Goal: Transaction & Acquisition: Obtain resource

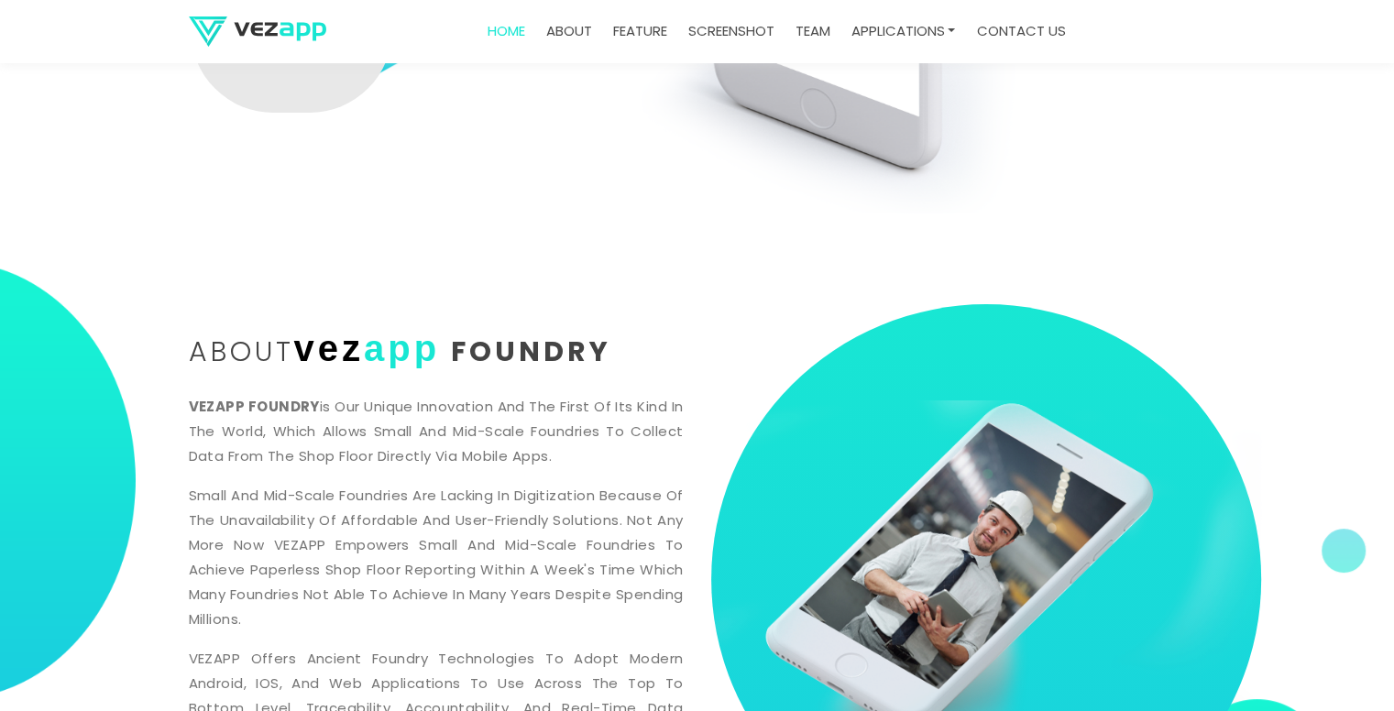
scroll to position [504, 0]
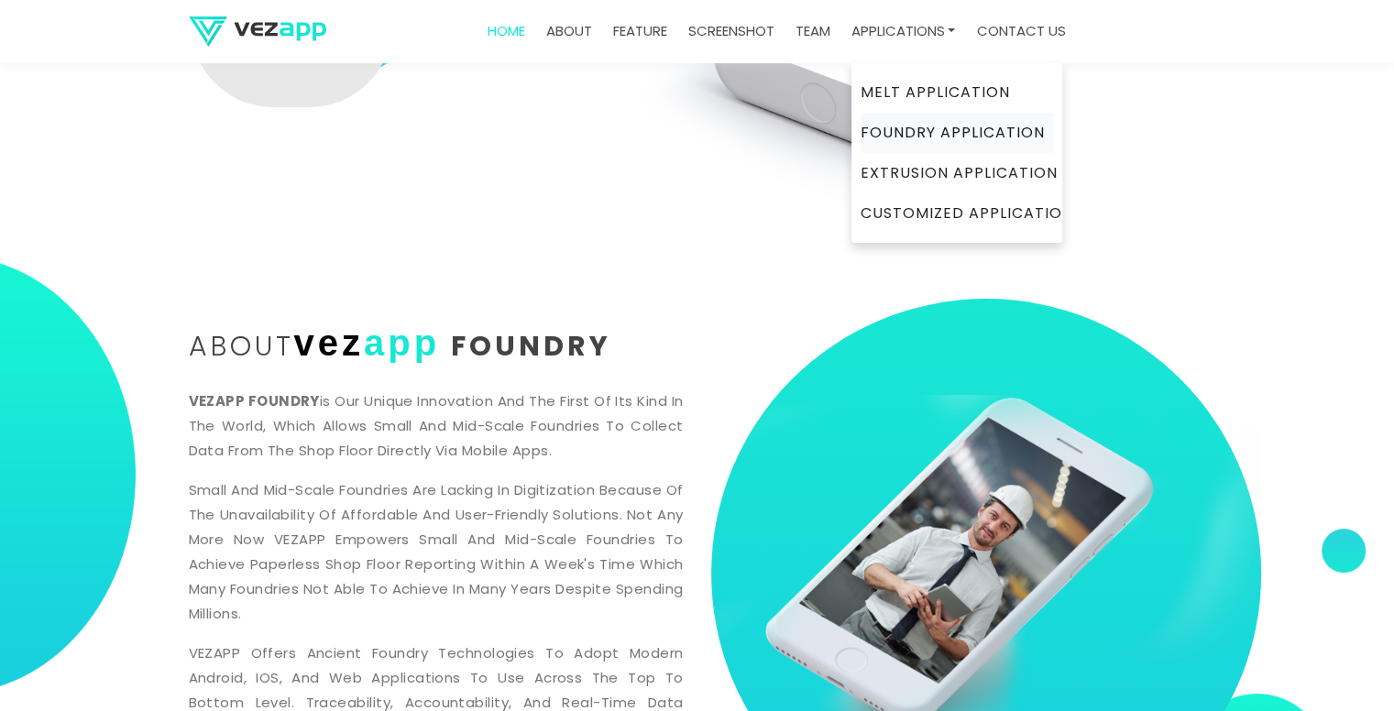
click at [953, 122] on link "Foundry Application" at bounding box center [956, 133] width 192 height 40
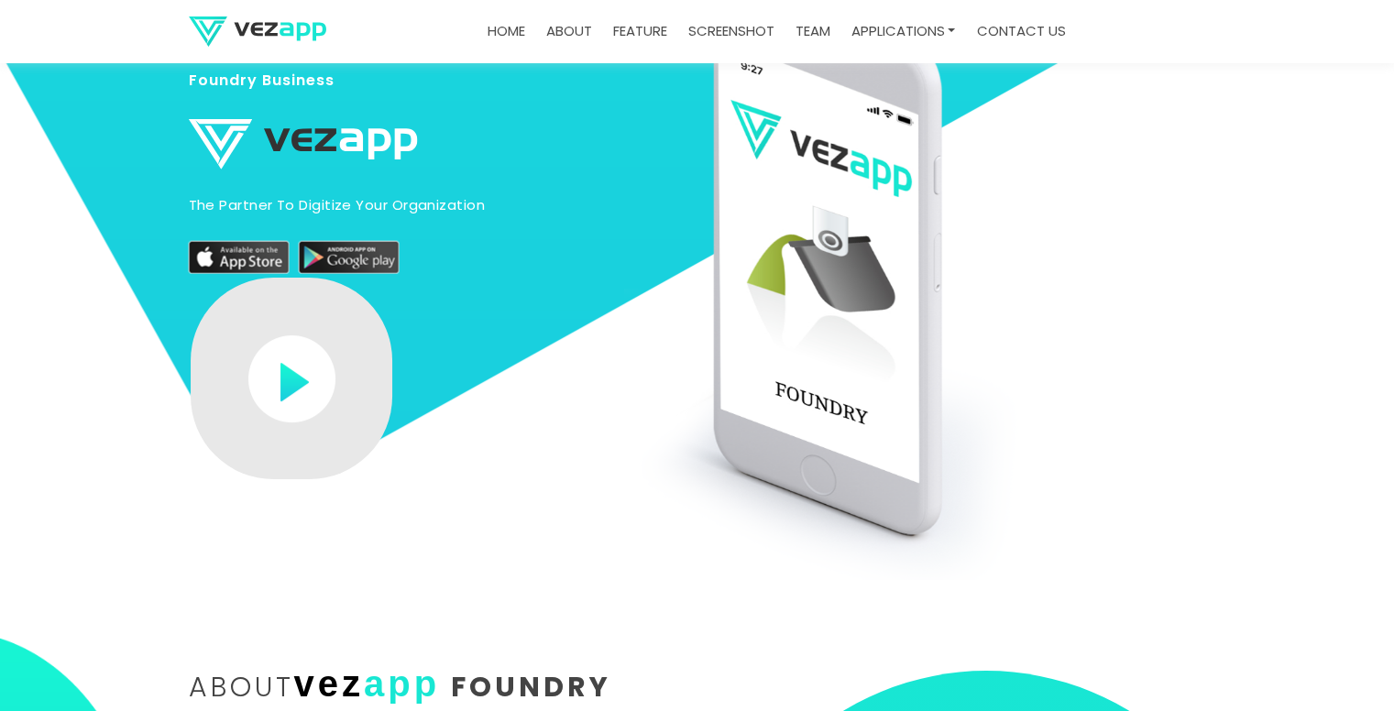
scroll to position [139, 0]
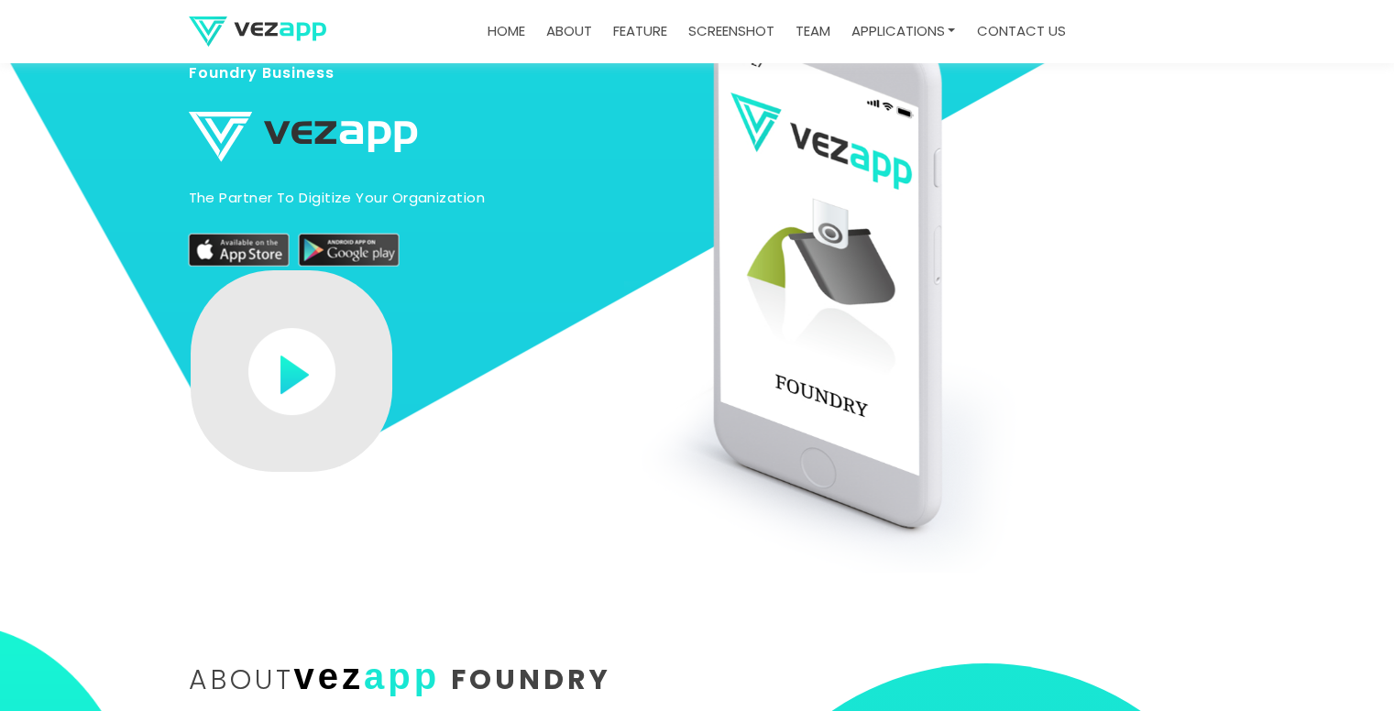
click at [335, 345] on img at bounding box center [291, 371] width 87 height 87
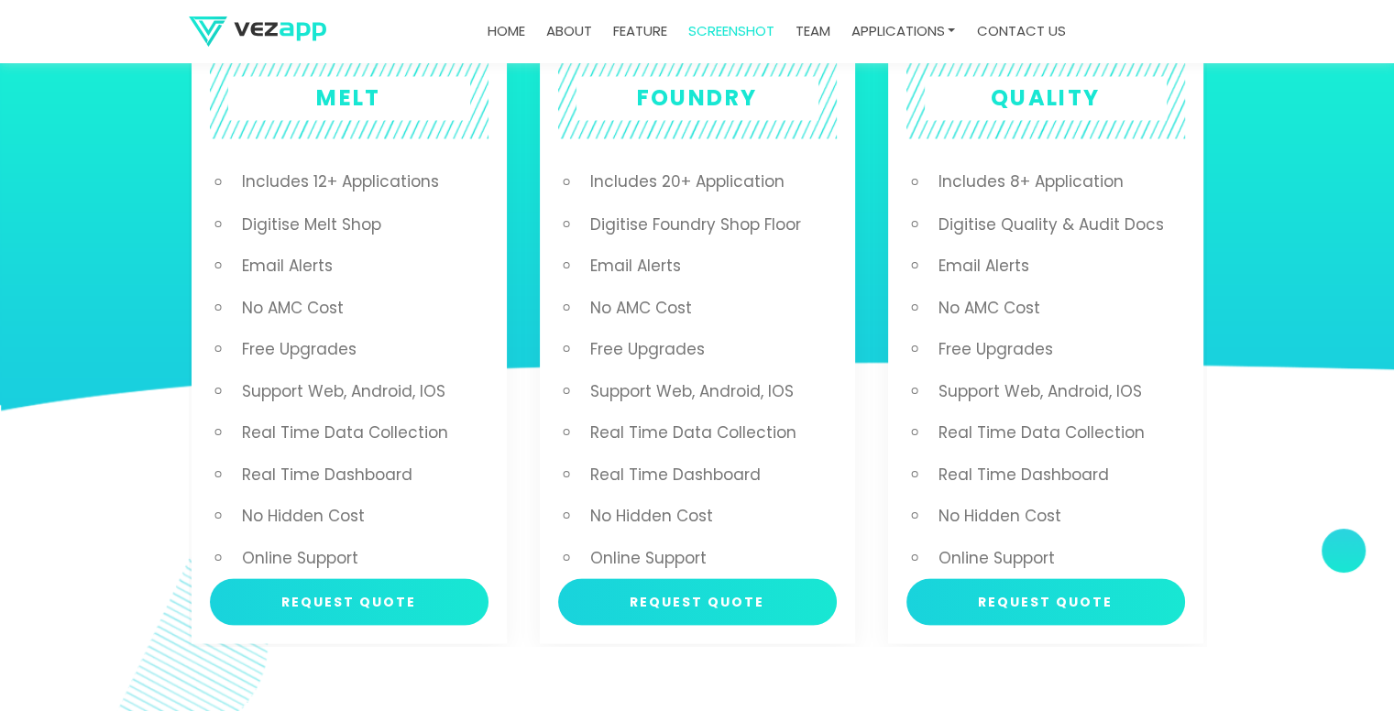
scroll to position [3273, 0]
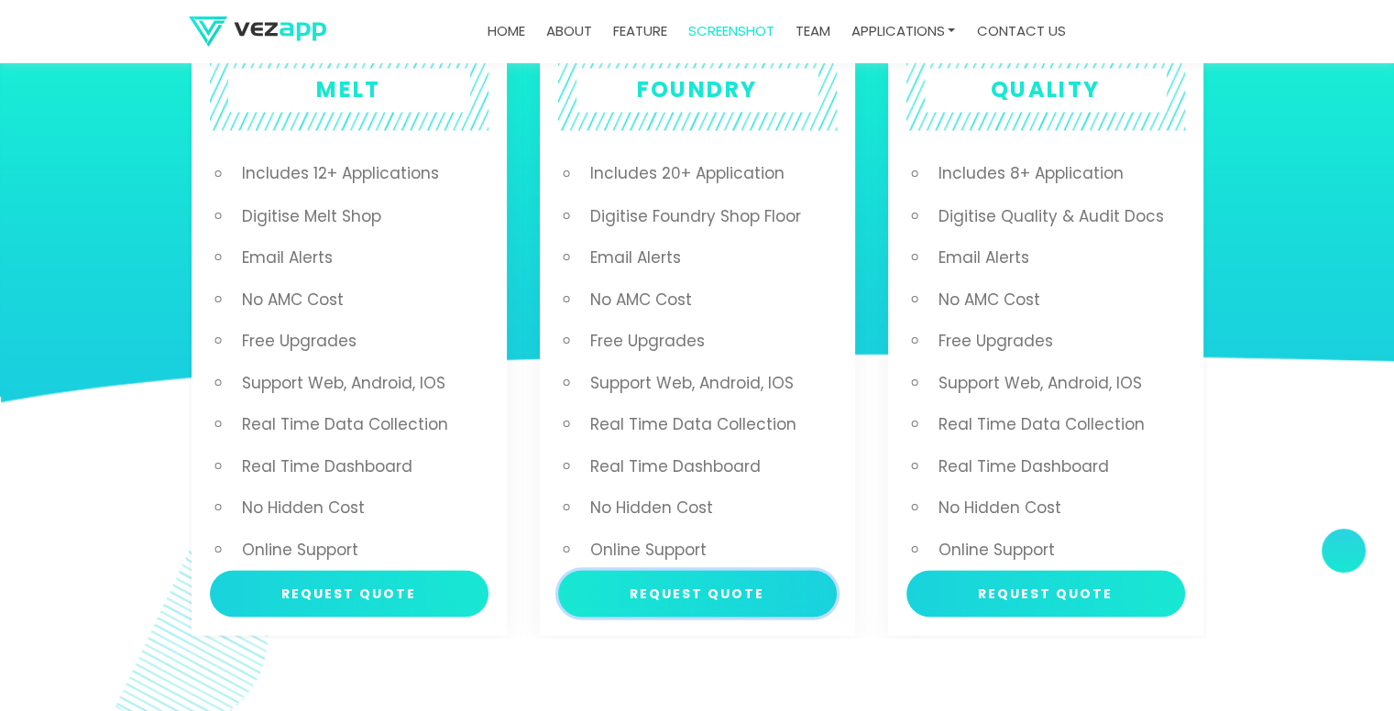
click at [749, 579] on button "Request Quote" at bounding box center [697, 593] width 279 height 47
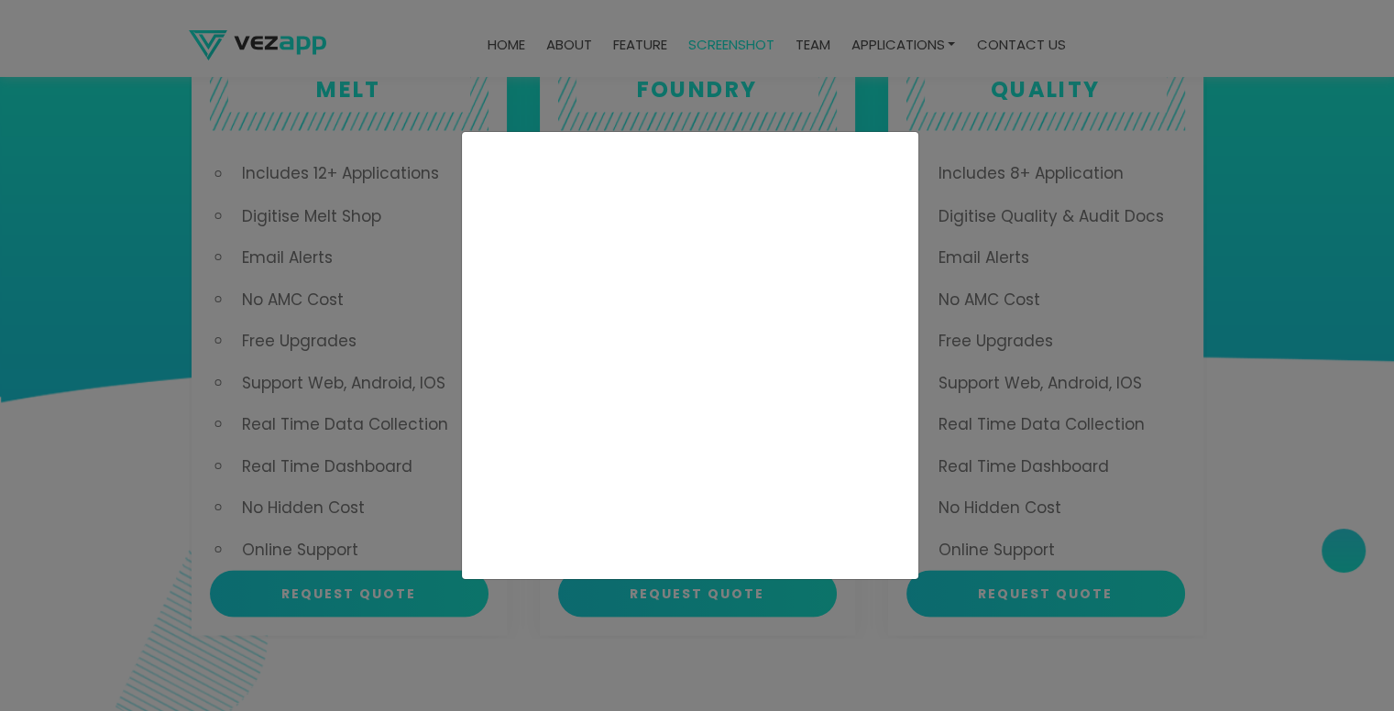
click at [1063, 272] on div "Loading.." at bounding box center [697, 355] width 1394 height 711
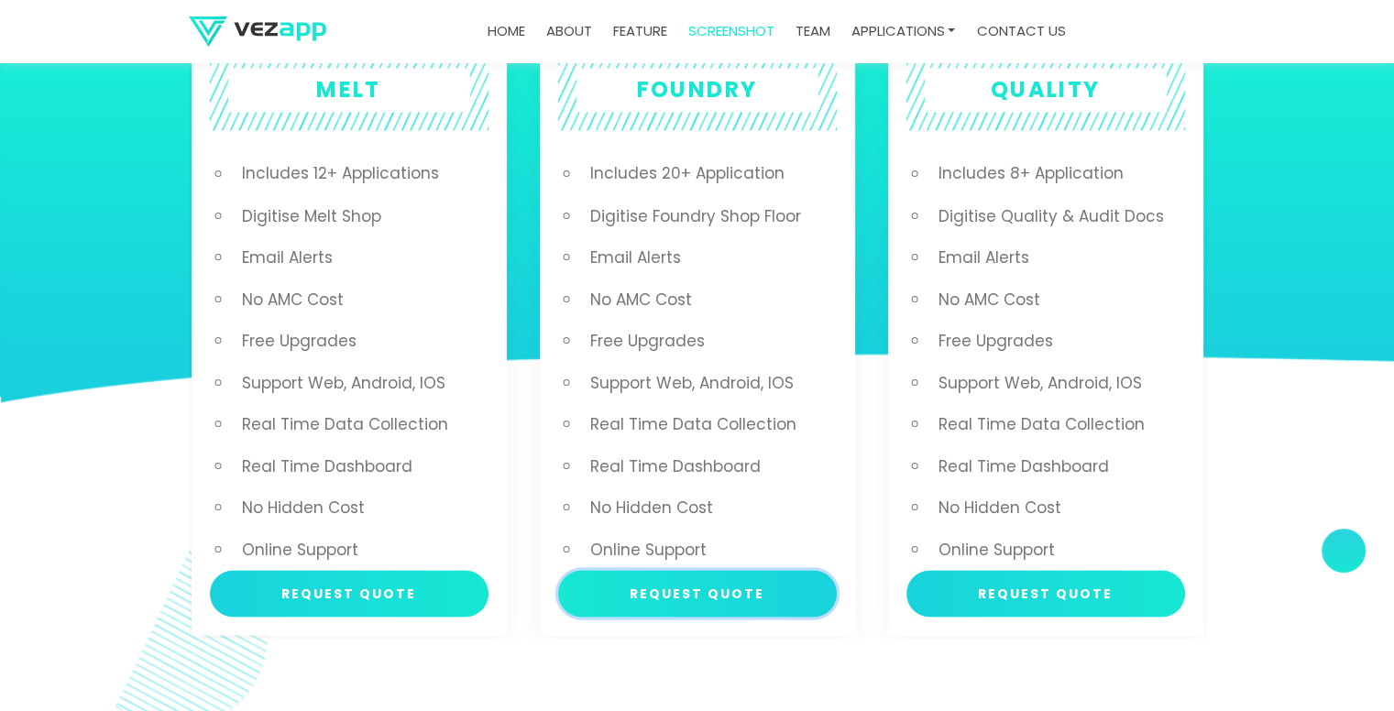
click at [724, 599] on button "Request Quote" at bounding box center [697, 593] width 279 height 47
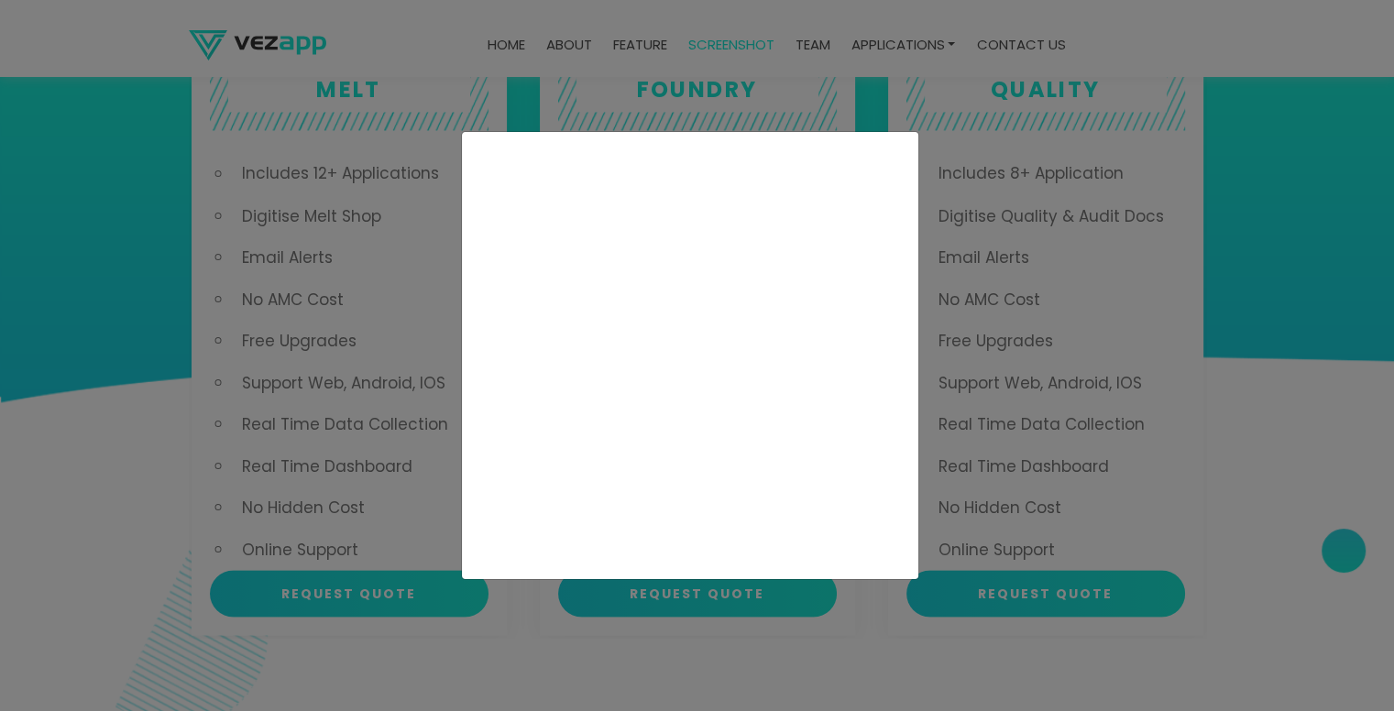
click at [1055, 425] on div "Loading.." at bounding box center [697, 355] width 1394 height 711
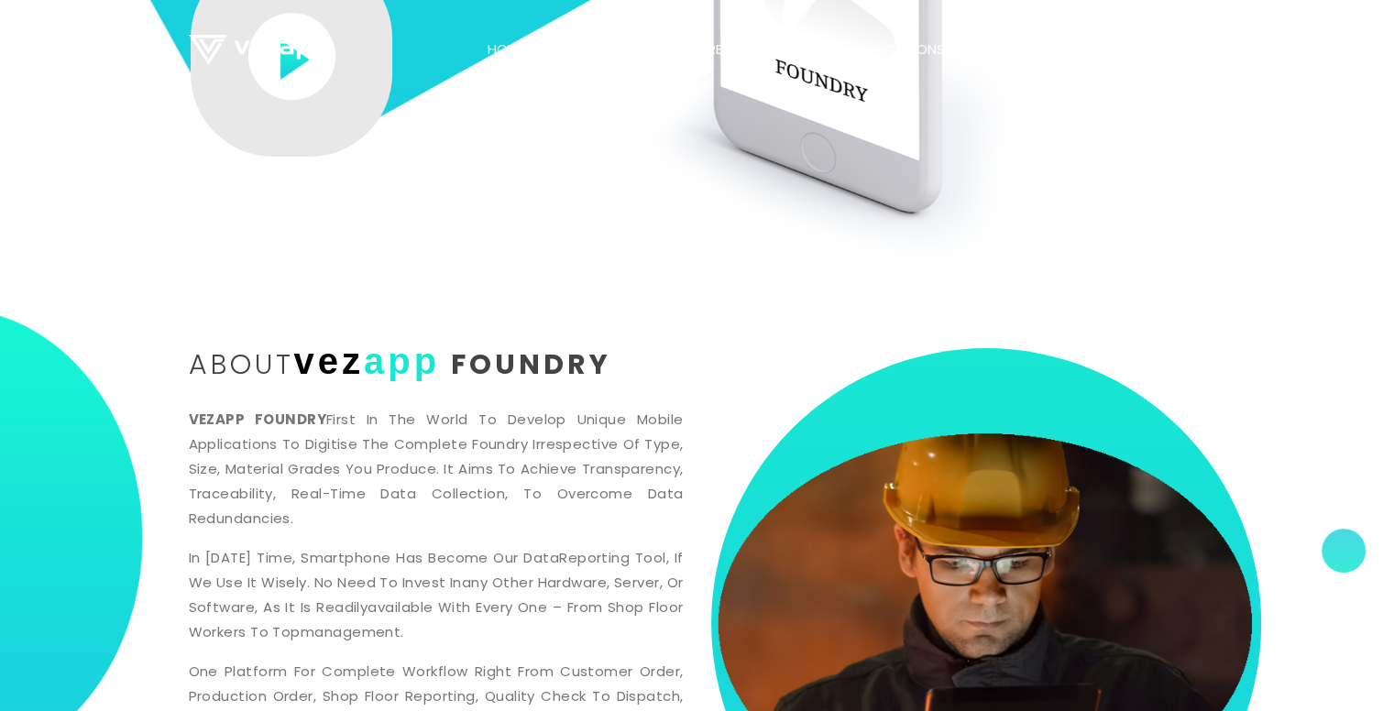
scroll to position [0, 0]
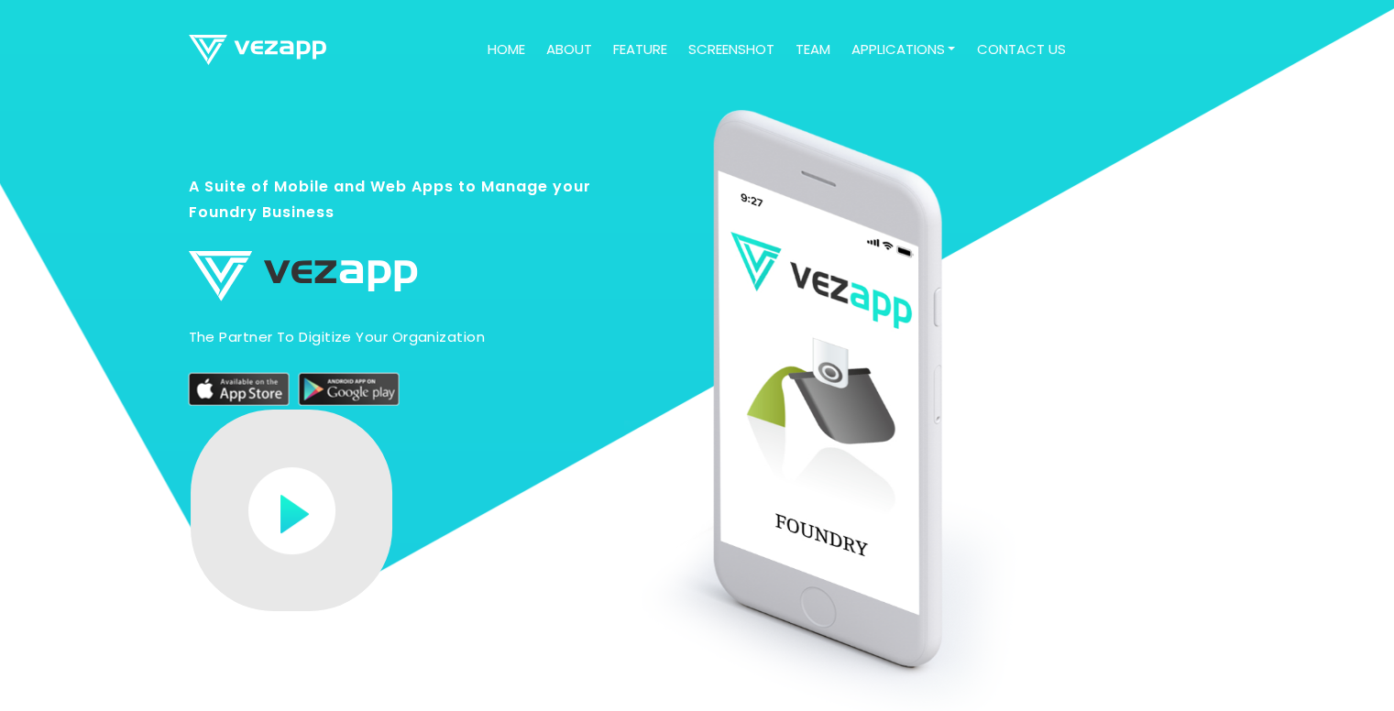
click at [992, 62] on link "contact us" at bounding box center [1020, 50] width 104 height 36
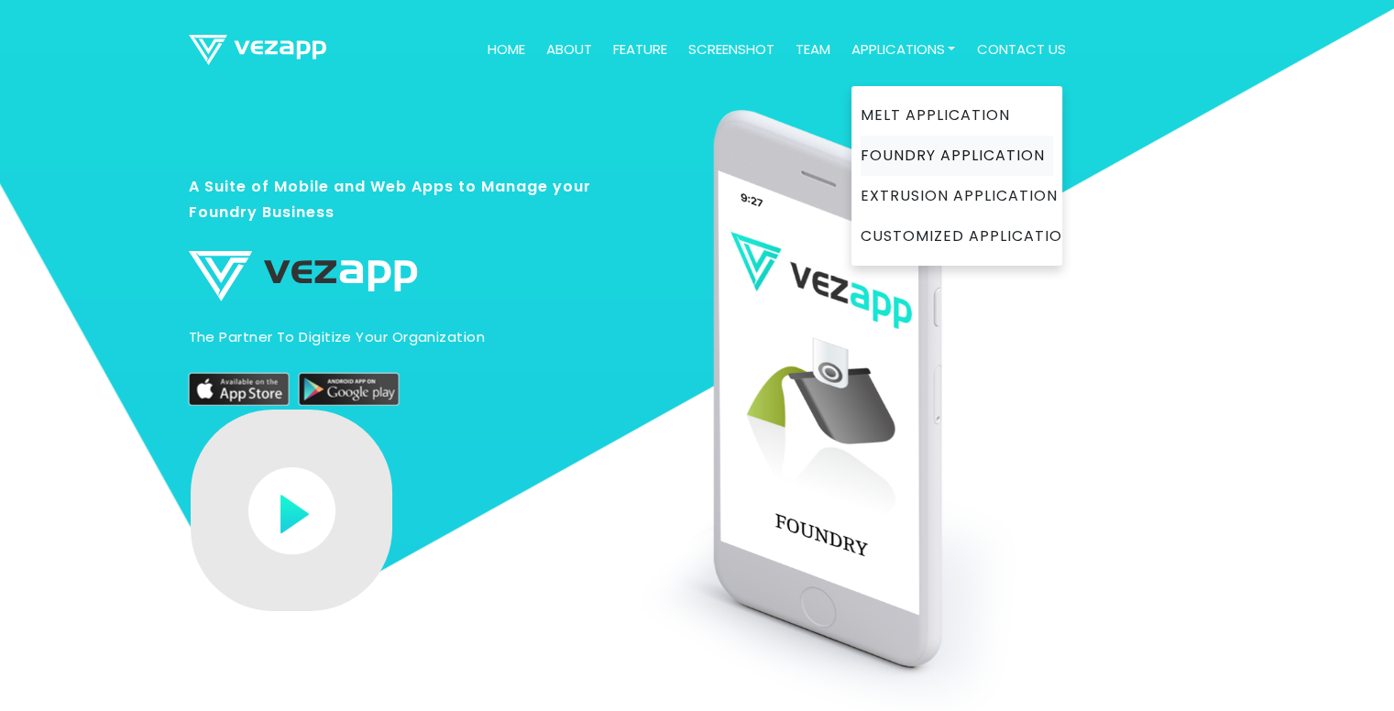
click at [917, 148] on link "Foundry Application" at bounding box center [956, 156] width 192 height 40
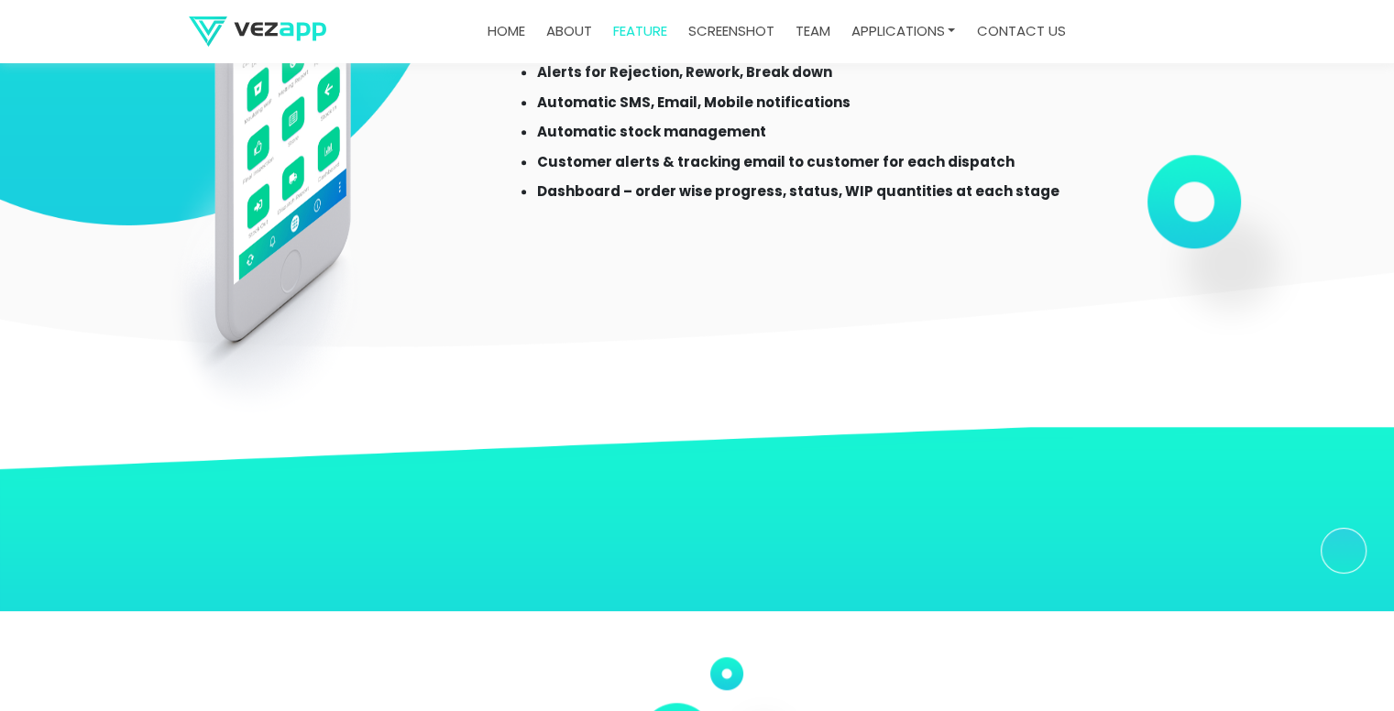
scroll to position [1839, 0]
